Goal: Ask a question

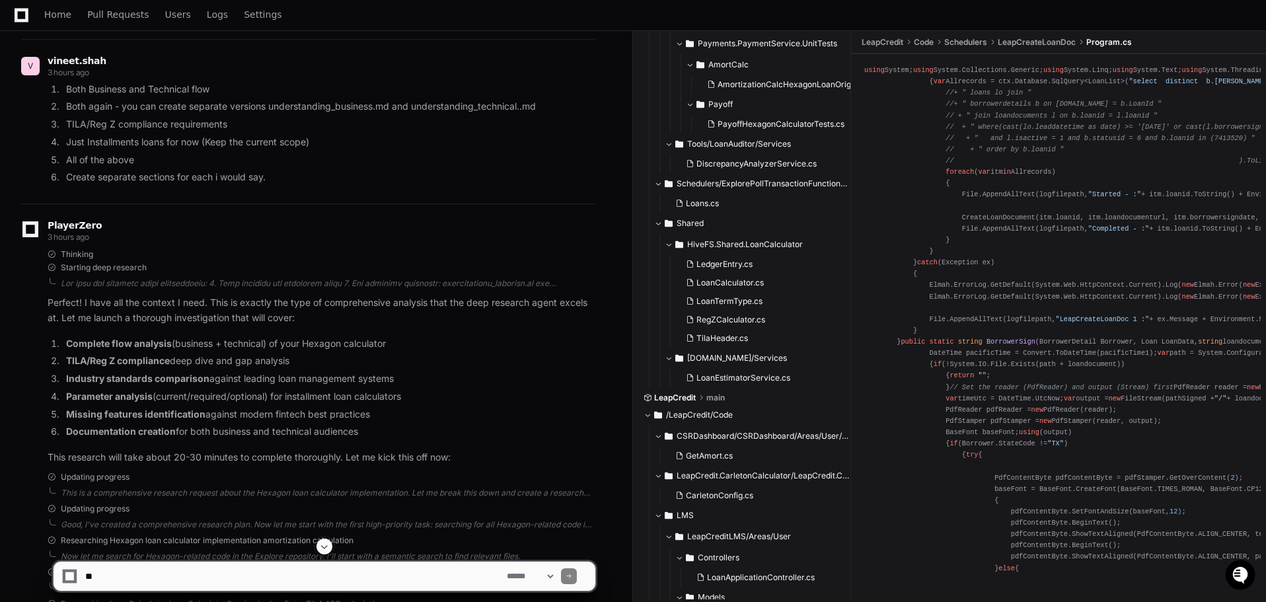
scroll to position [3265, 0]
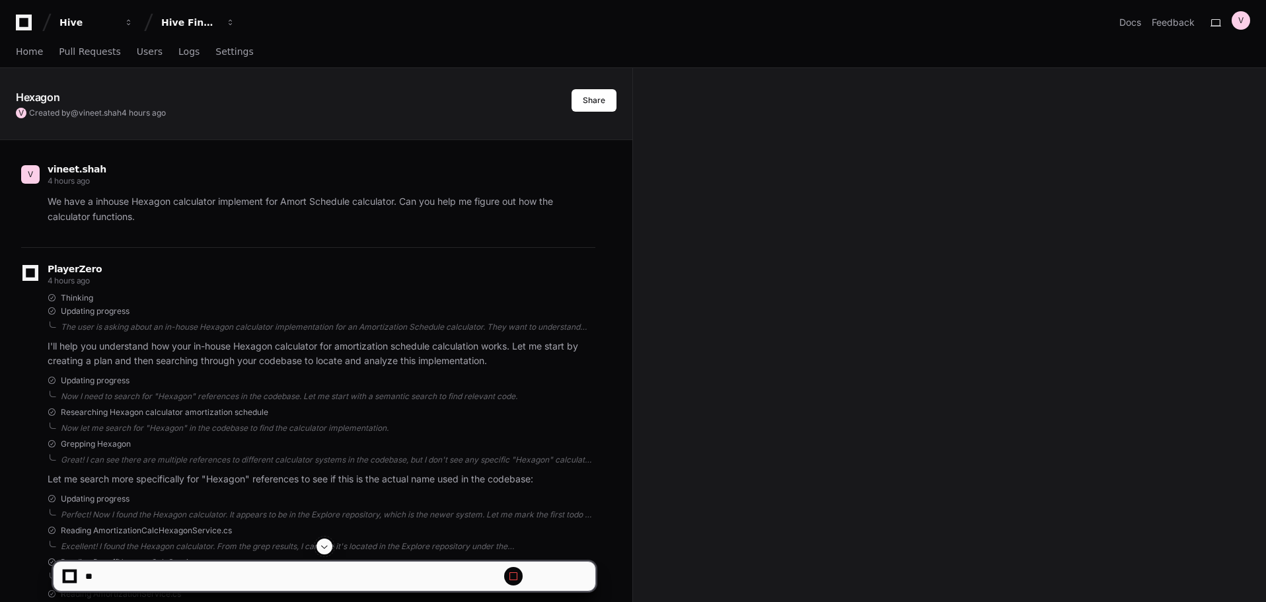
click at [322, 546] on span at bounding box center [324, 546] width 11 height 11
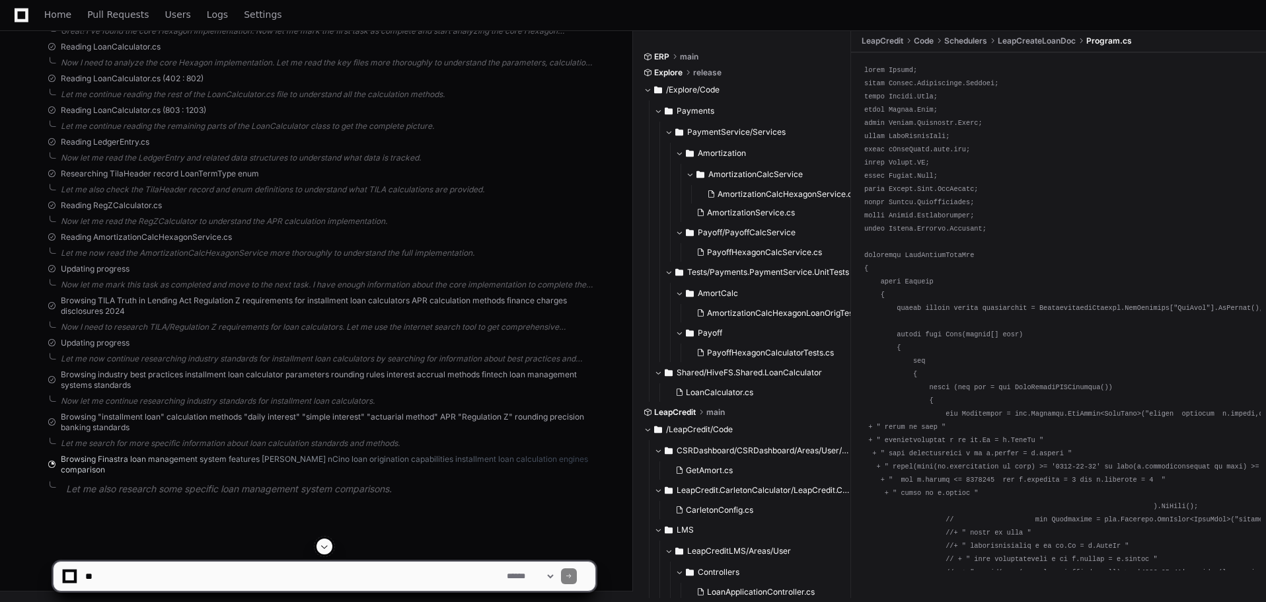
click at [322, 546] on span at bounding box center [324, 546] width 11 height 11
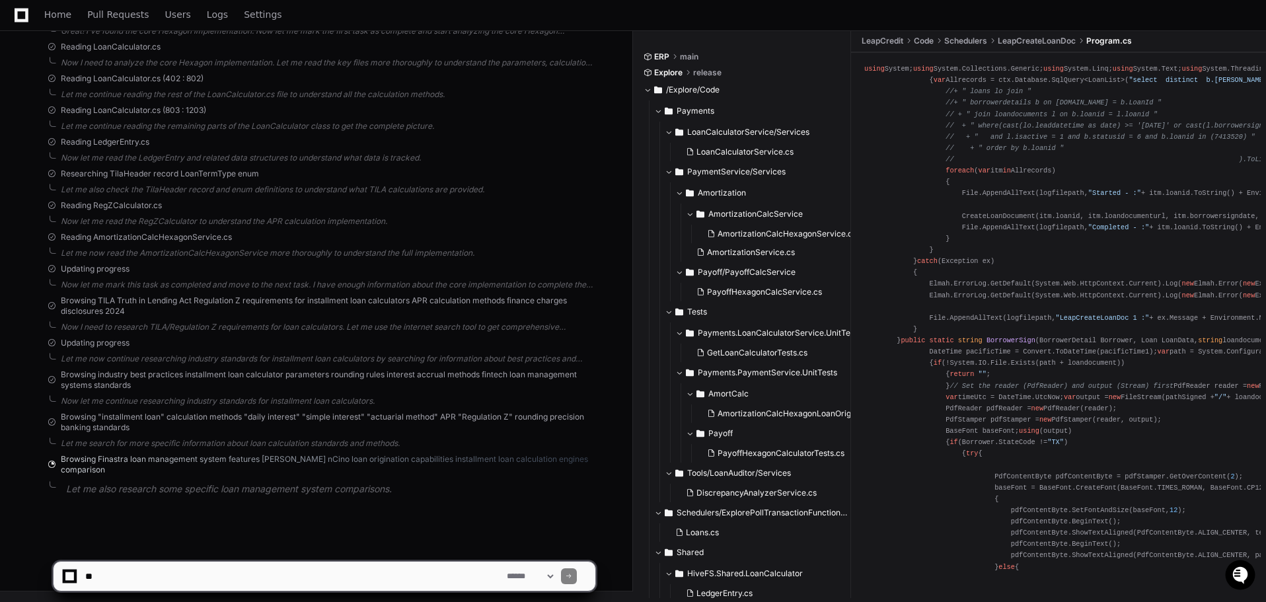
click at [333, 489] on p "Let me also research some specific loan management system comparisons." at bounding box center [330, 489] width 529 height 15
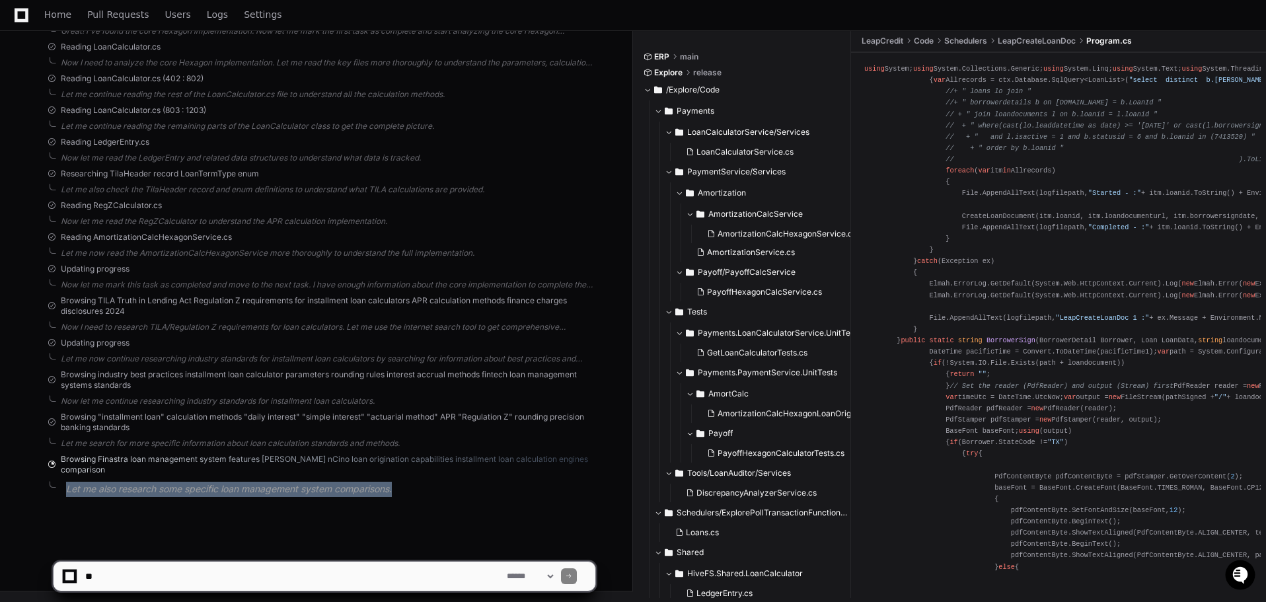
click at [333, 489] on p "Let me also research some specific loan management system comparisons." at bounding box center [330, 489] width 529 height 15
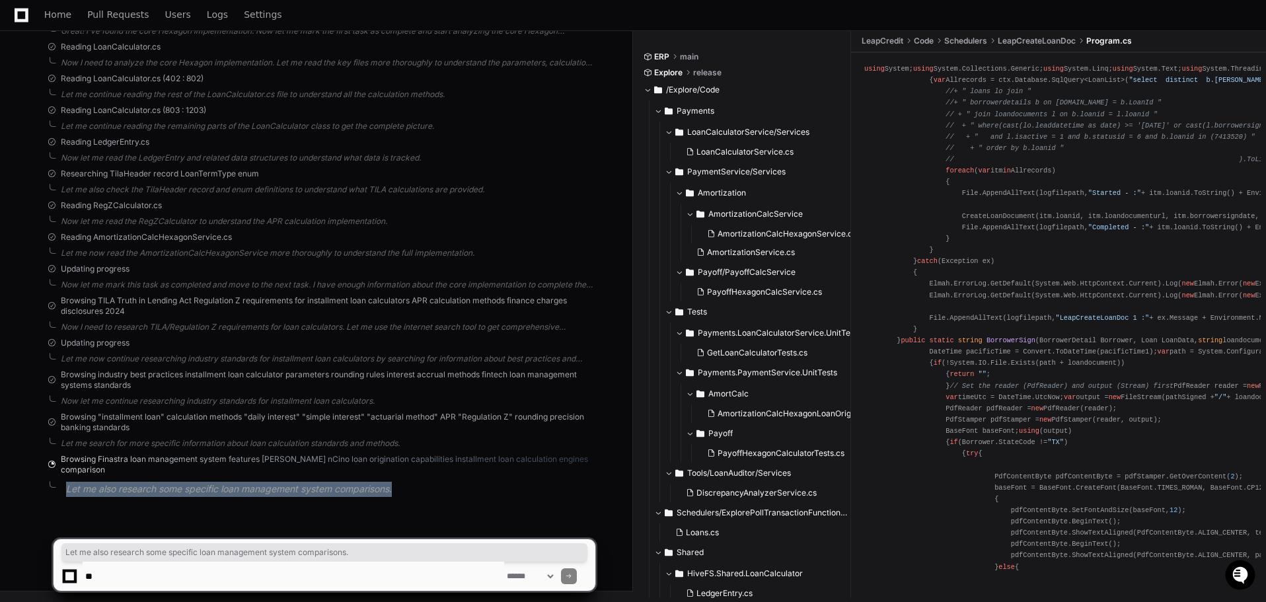
click at [447, 497] on div "PlayerZero 4 hours ago Thinking Starting deep research Perfect! I have all the …" at bounding box center [308, 51] width 574 height 936
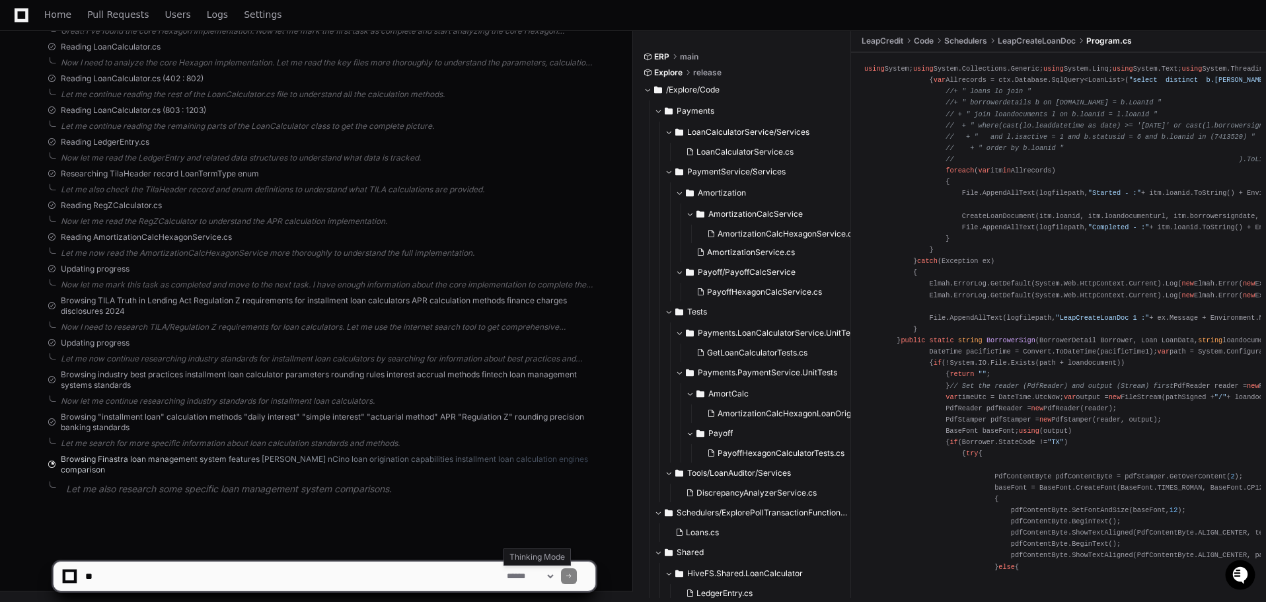
click at [529, 577] on select "**********" at bounding box center [530, 576] width 52 height 9
select select "*********"
click at [504, 572] on select "**********" at bounding box center [530, 576] width 52 height 9
click at [234, 585] on textarea at bounding box center [294, 576] width 422 height 29
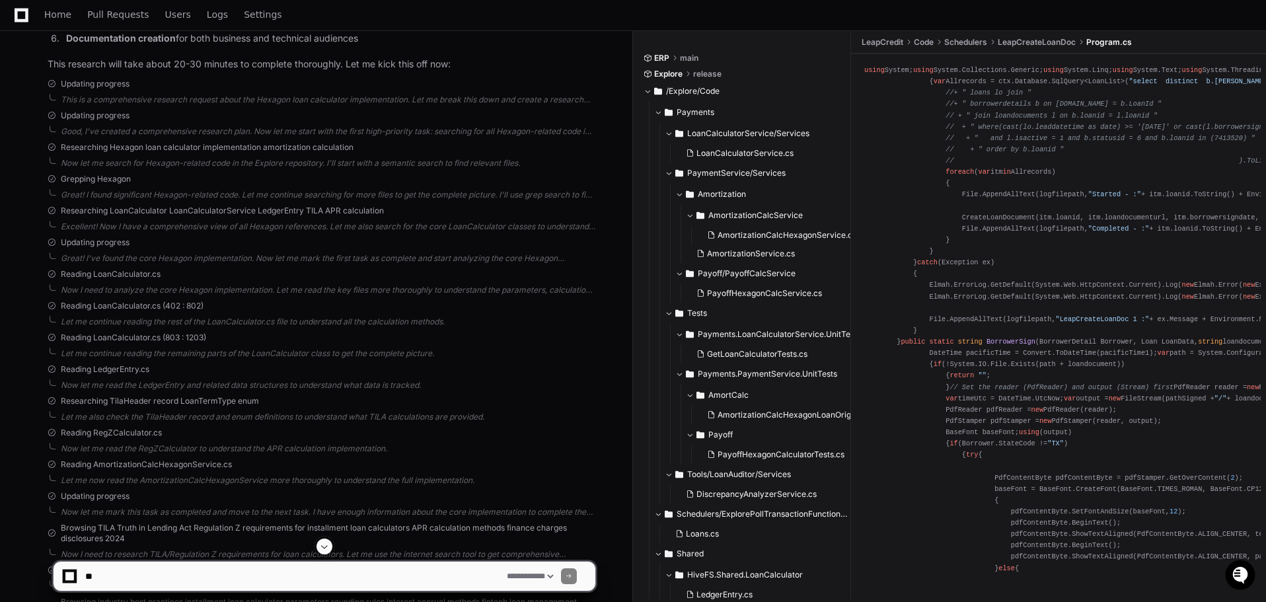
scroll to position [3199, 0]
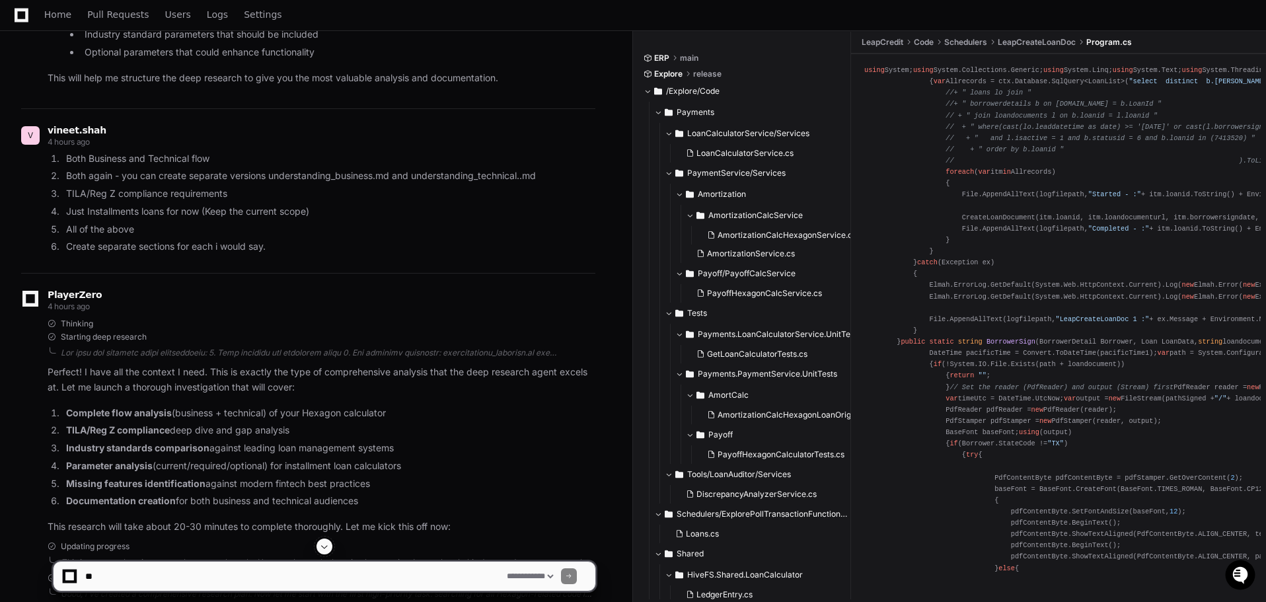
click at [32, 307] on icon at bounding box center [30, 299] width 19 height 16
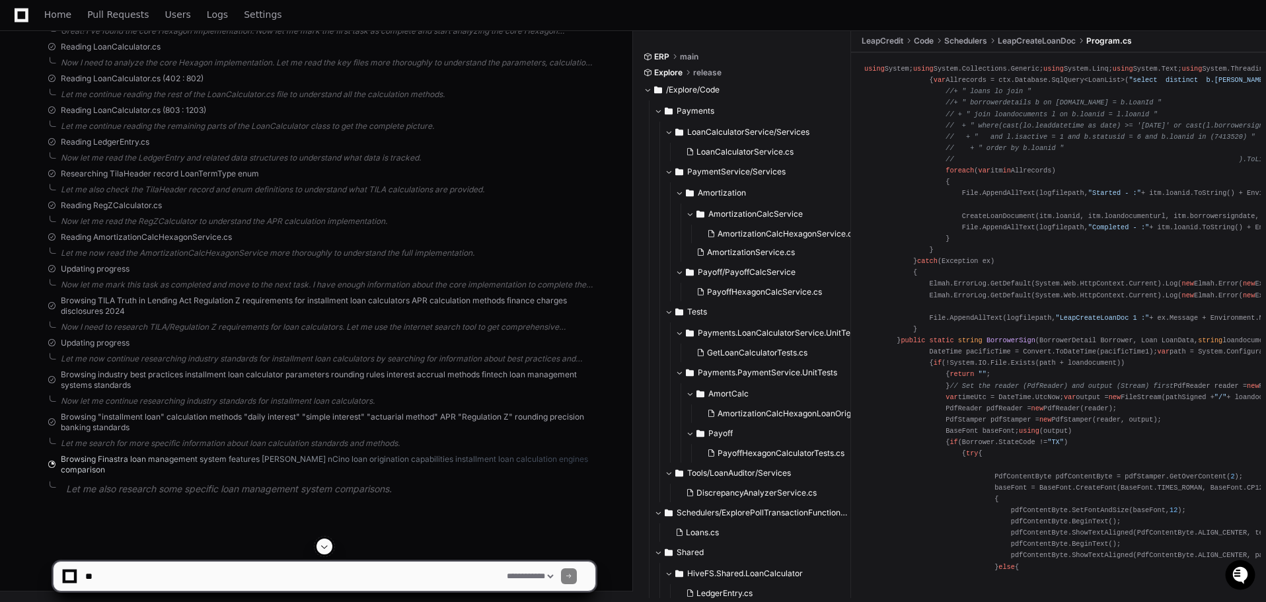
scroll to position [4058, 0]
click at [122, 584] on textarea at bounding box center [294, 576] width 422 height 29
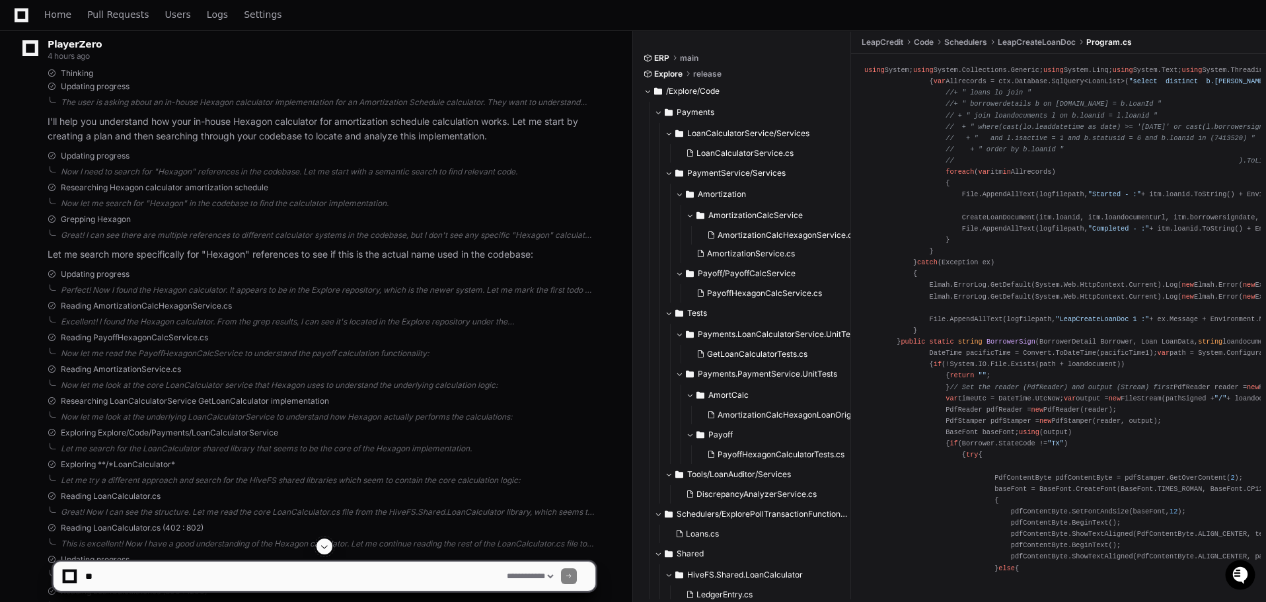
scroll to position [0, 0]
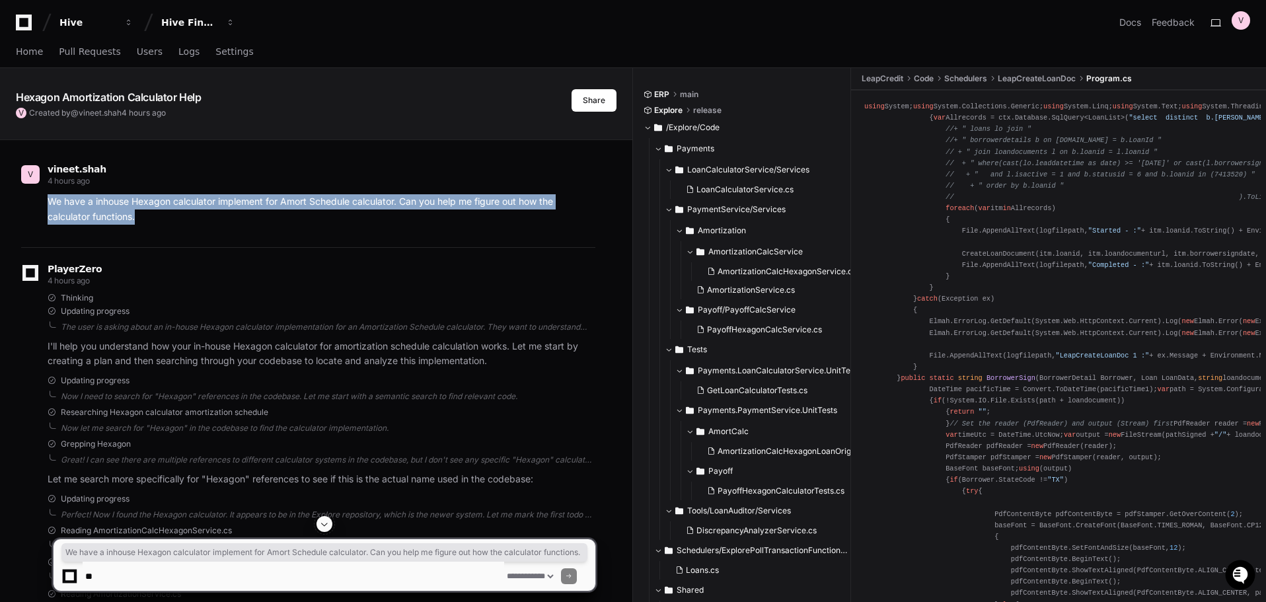
drag, startPoint x: 152, startPoint y: 222, endPoint x: 47, endPoint y: 197, distance: 108.1
click at [47, 197] on div "We have a inhouse Hexagon calculator implement for Amort Schedule calculator. C…" at bounding box center [308, 209] width 574 height 30
